Goal: Information Seeking & Learning: Find specific fact

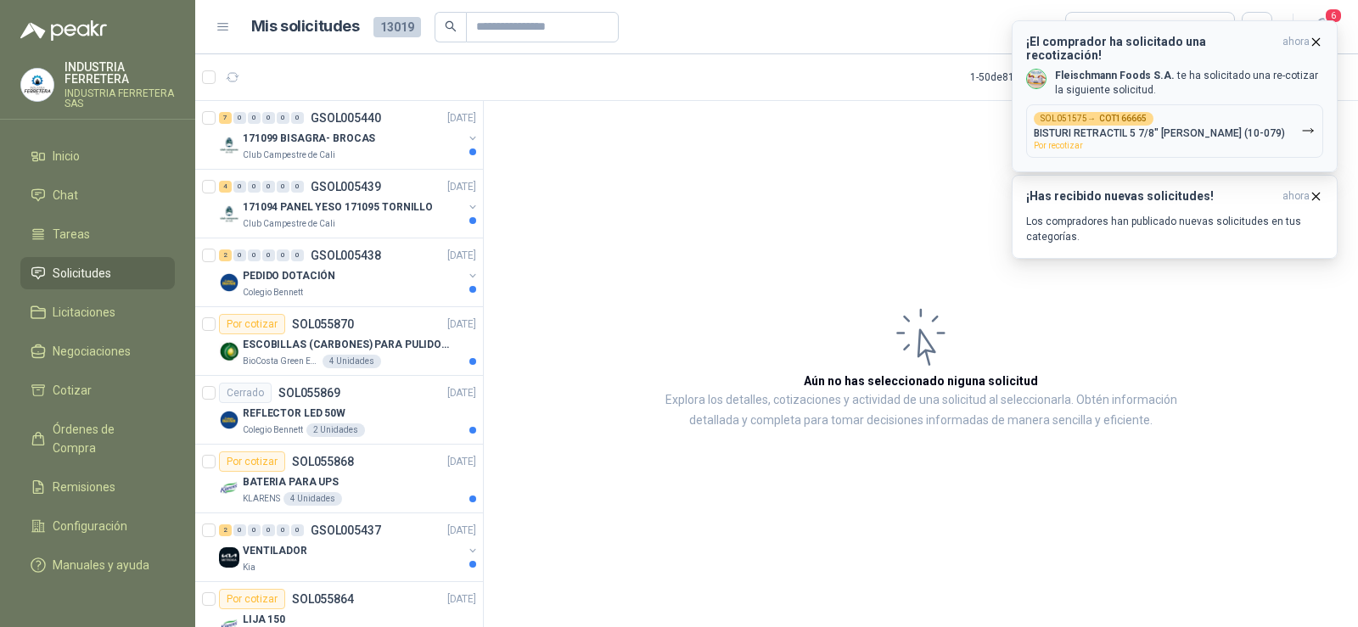
click at [1178, 127] on p "BISTURI RETRACTIL 5 7/8" [PERSON_NAME] (10-079)" at bounding box center [1159, 133] width 251 height 12
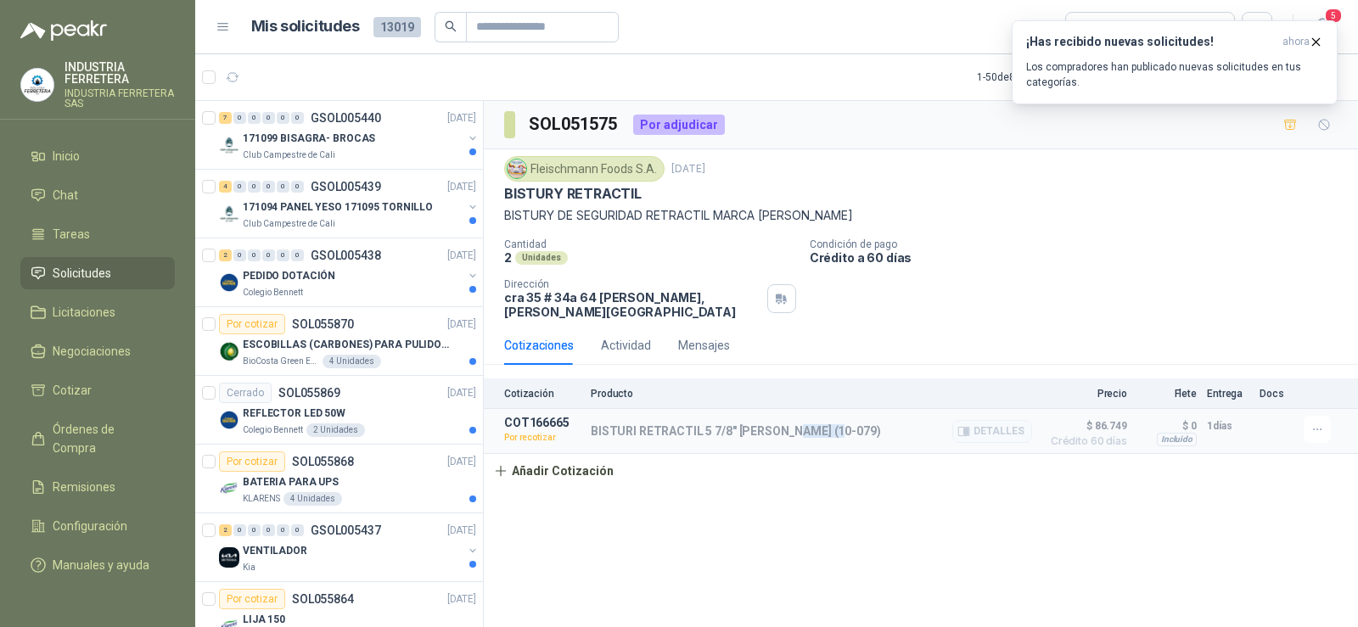
drag, startPoint x: 793, startPoint y: 423, endPoint x: 837, endPoint y: 422, distance: 44.2
click at [837, 422] on div "BISTURI RETRACTIL 5 7/8" [PERSON_NAME] (10-079) Detalles" at bounding box center [811, 431] width 441 height 31
click at [739, 425] on p "BISTURI RETRACTIL 5 7/8" [PERSON_NAME] (10-079)" at bounding box center [736, 432] width 290 height 14
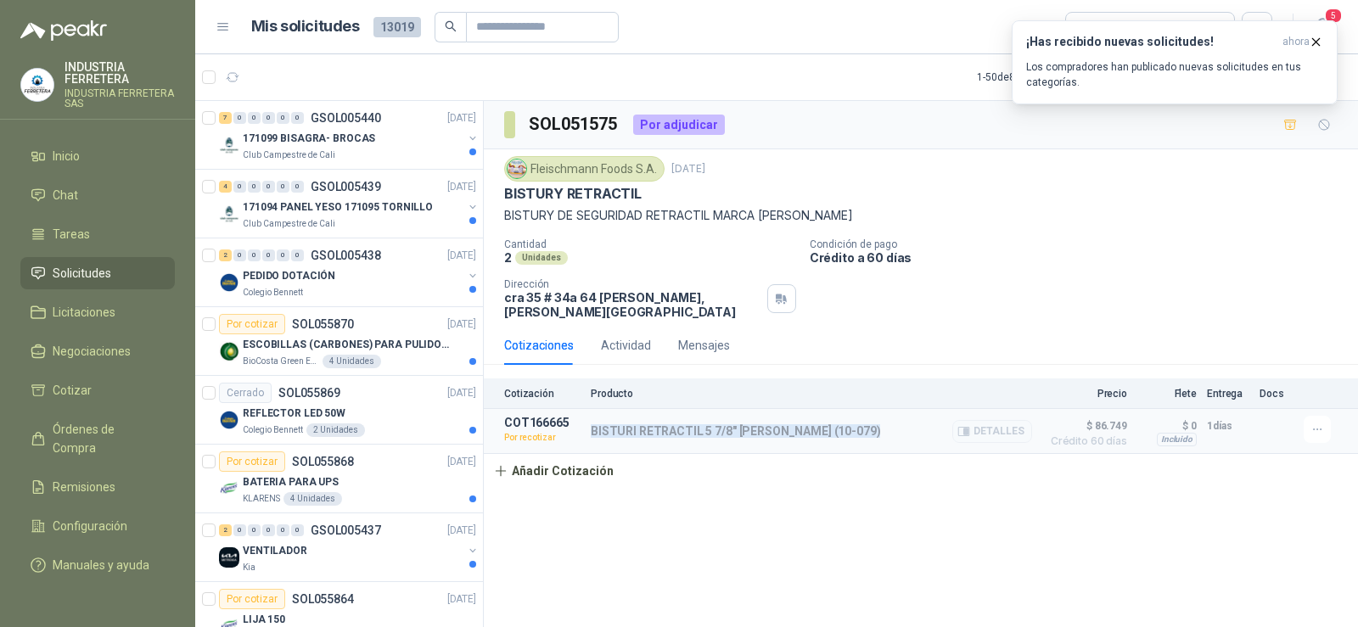
click at [739, 425] on p "BISTURI RETRACTIL 5 7/8" [PERSON_NAME] (10-079)" at bounding box center [736, 432] width 290 height 14
copy div "BISTURI RETRACTIL 5 7/8" [PERSON_NAME] (10-079)"
click at [791, 488] on div "SOL051575 Por adjudicar [PERSON_NAME] Foods [DATE] BISTURY RETRACTIL BISTURY DE…" at bounding box center [921, 367] width 874 height 532
click at [691, 425] on p "BISTURI RETRACTIL 5 7/8" [PERSON_NAME] (10-079)" at bounding box center [736, 432] width 290 height 14
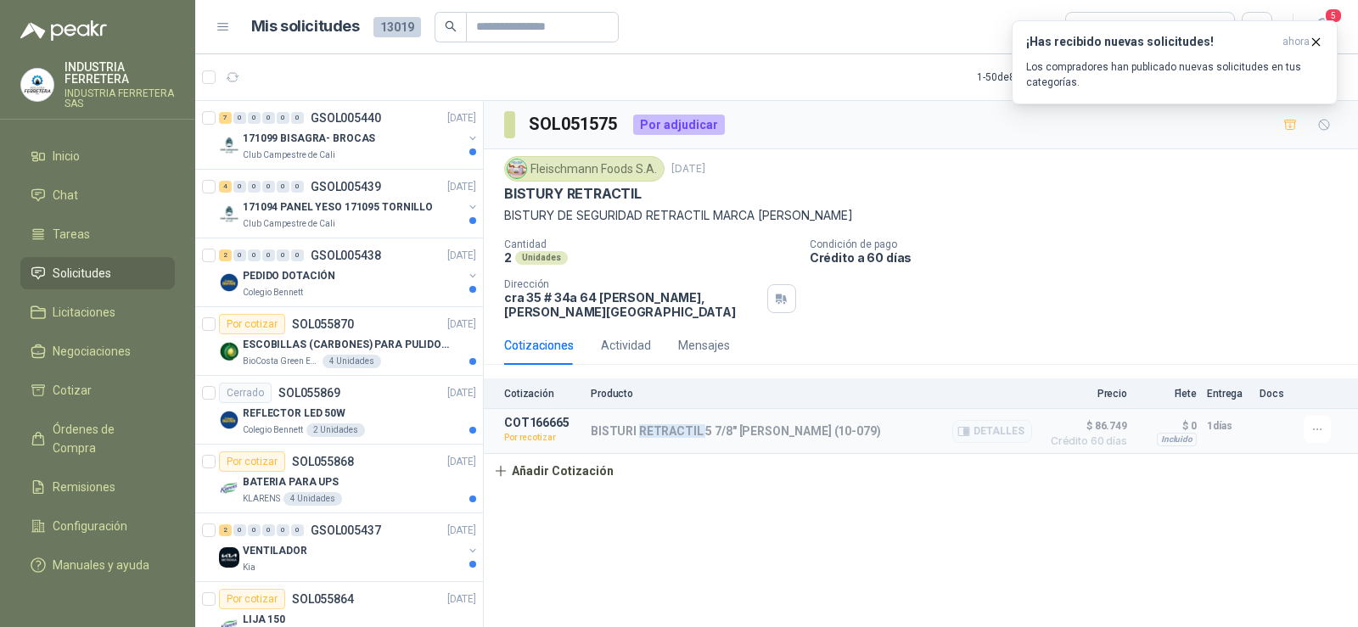
click at [691, 425] on p "BISTURI RETRACTIL 5 7/8" [PERSON_NAME] (10-079)" at bounding box center [736, 432] width 290 height 14
copy div "BISTURI RETRACTIL 5 7/8" [PERSON_NAME] (10-079)"
